Goal: Use online tool/utility: Utilize a website feature to perform a specific function

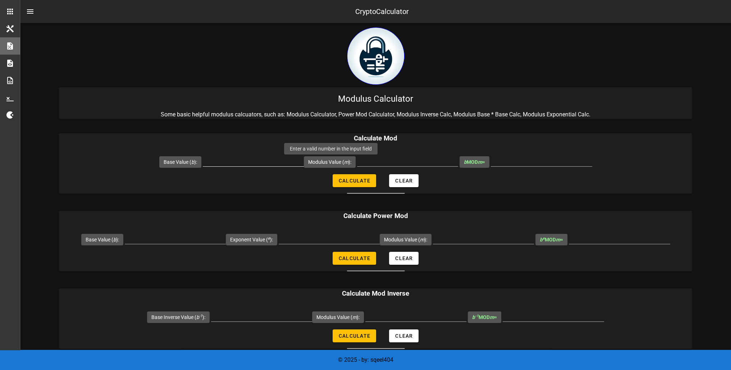
click at [280, 161] on input "Base Value ( b ):" at bounding box center [253, 161] width 101 height 12
click at [271, 158] on input "Base Value ( b ):" at bounding box center [253, 161] width 101 height 12
click at [263, 161] on input "Base Value ( b ):" at bounding box center [253, 161] width 101 height 12
paste input "331,831,791,448,128"
type input "331,831,791,448,128"
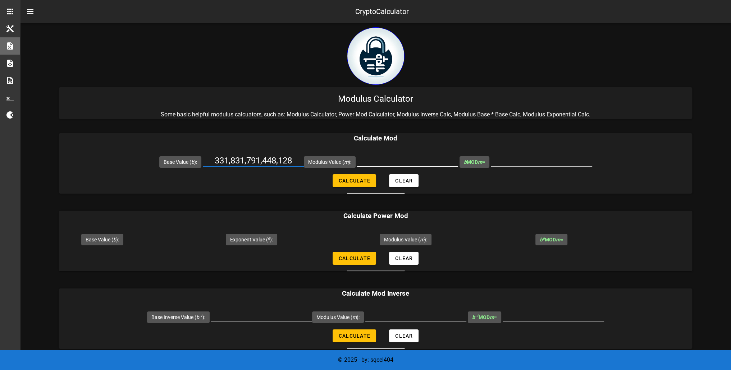
click at [388, 160] on div "Modulus Value ( m ):" at bounding box center [381, 161] width 154 height 25
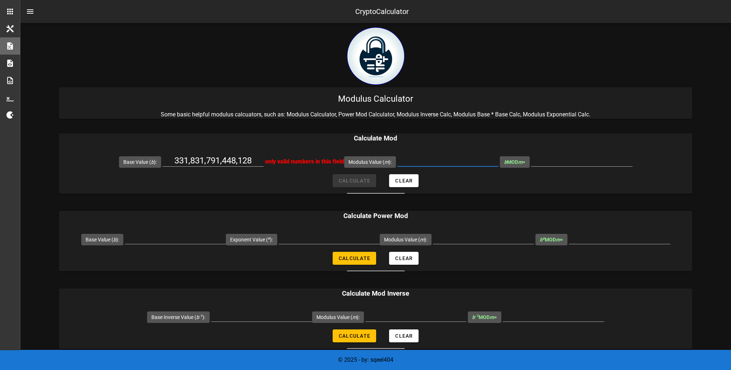
click at [467, 167] on div at bounding box center [447, 161] width 101 height 12
click at [455, 162] on input "Modulus Value ( m ):" at bounding box center [447, 161] width 101 height 12
paste input "42,601,729"
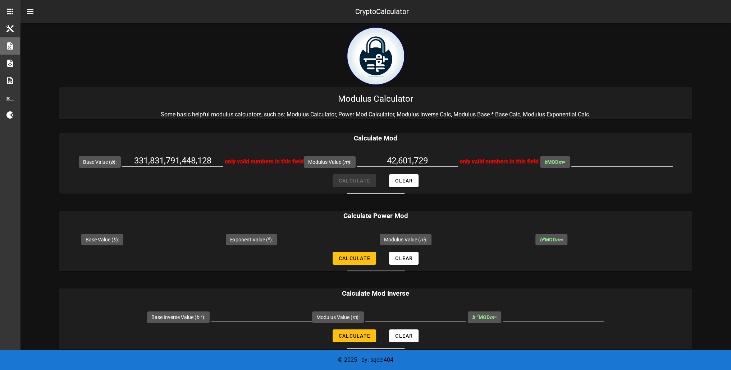
click at [359, 182] on form "Base Value ( b ): 331,831,791,448,128 only valid numbers in this field Modulus …" at bounding box center [375, 171] width 633 height 45
click at [413, 160] on input "42,601,729" at bounding box center [407, 161] width 101 height 12
click at [398, 159] on input "42,601729" at bounding box center [407, 161] width 101 height 12
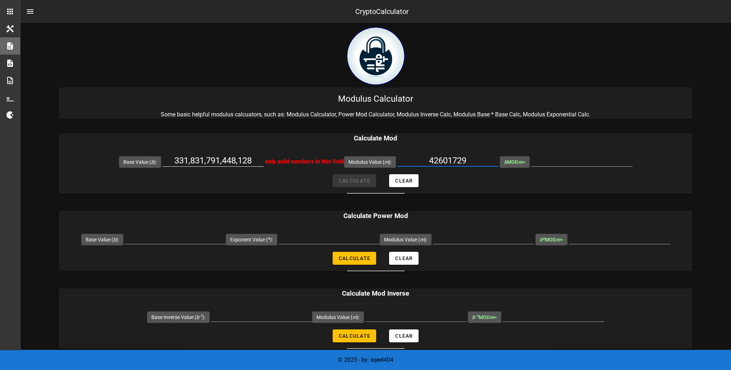
type input "42601729"
click at [209, 161] on input "331,831,791,448,128" at bounding box center [213, 161] width 101 height 12
click at [243, 158] on input "331,831791,448,128" at bounding box center [213, 161] width 101 height 12
click at [226, 161] on input "331,831791,448128" at bounding box center [213, 161] width 101 height 12
click at [195, 161] on input "331,831791448128" at bounding box center [213, 161] width 101 height 12
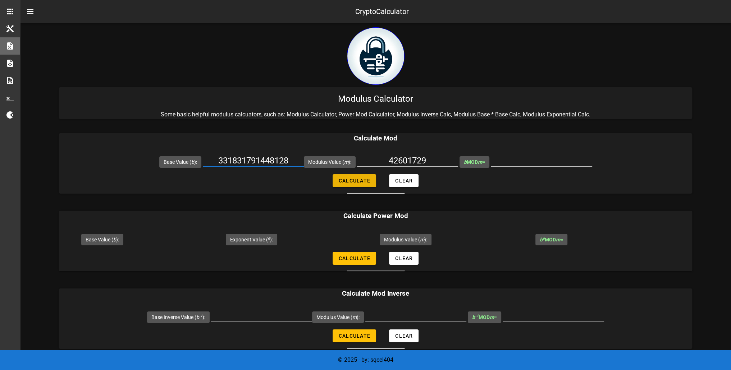
type input "331831791448128"
click at [356, 177] on button "Calculate" at bounding box center [355, 180] width 44 height 13
type input "22787030"
click at [526, 160] on input "22787030" at bounding box center [541, 161] width 101 height 12
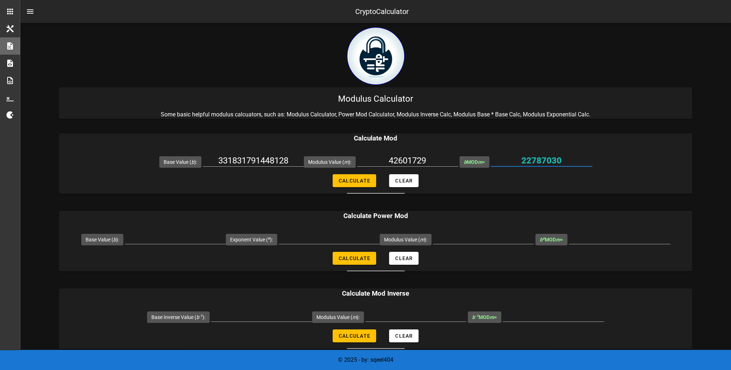
click at [508, 151] on div "22787030" at bounding box center [541, 163] width 101 height 24
